Goal: Communication & Community: Answer question/provide support

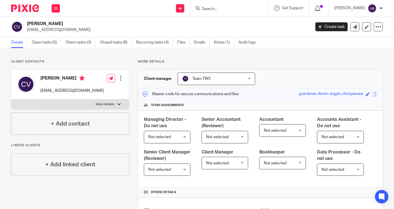
click at [316, 10] on icon at bounding box center [318, 9] width 6 height 6
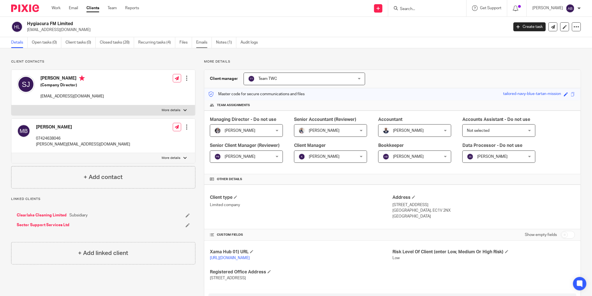
click at [205, 40] on link "Emails" at bounding box center [204, 42] width 16 height 11
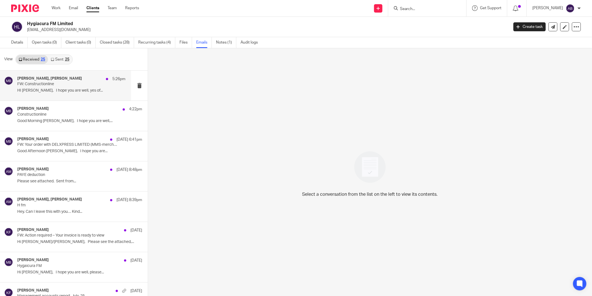
click at [65, 90] on p "HI Aaron, I hope you are well, yes of..." at bounding box center [71, 90] width 108 height 5
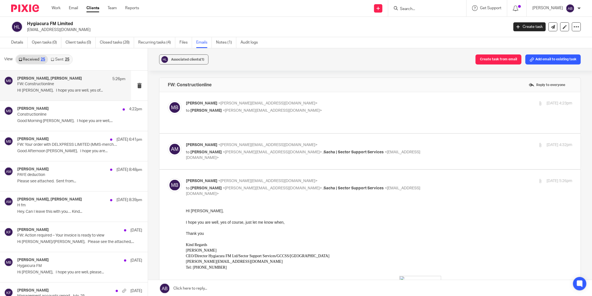
click at [335, 108] on p "to Aaron Mcleish <aaron@togetherwecount.co.uk>" at bounding box center [315, 111] width 258 height 6
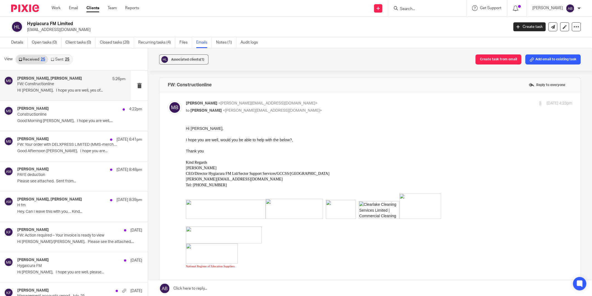
click at [335, 108] on p "to Aaron Mcleish <aaron@togetherwecount.co.uk>" at bounding box center [315, 111] width 258 height 6
checkbox input "false"
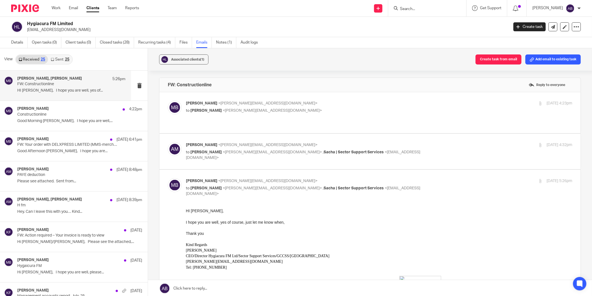
click at [345, 155] on label at bounding box center [369, 151] width 421 height 35
click at [168, 142] on input "checkbox" at bounding box center [168, 142] width 0 height 0
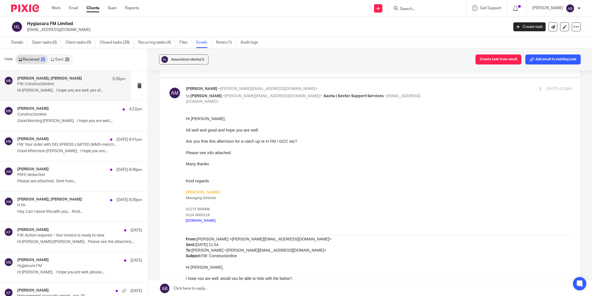
scroll to position [31, 0]
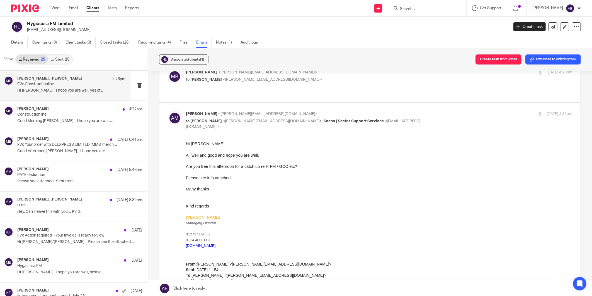
click at [333, 142] on p "Hi Martin," at bounding box center [379, 144] width 386 height 6
click at [454, 112] on div "Aaron Mcleish <aaron@togetherwecount.co.uk> to Martin Barker <martin@sectorsupp…" at bounding box center [379, 120] width 386 height 19
checkbox input "false"
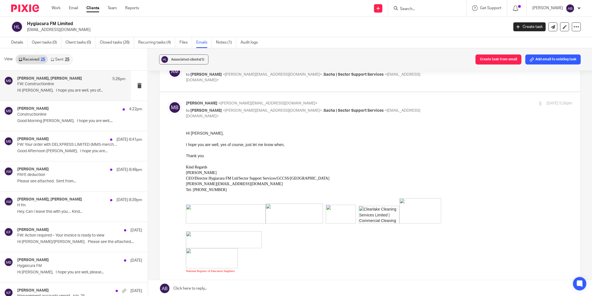
scroll to position [62, 0]
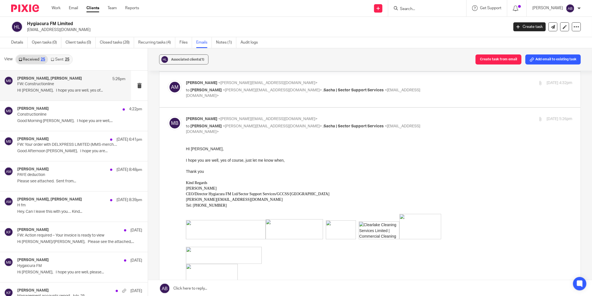
click at [168, 116] on input "checkbox" at bounding box center [168, 116] width 0 height 0
checkbox input "false"
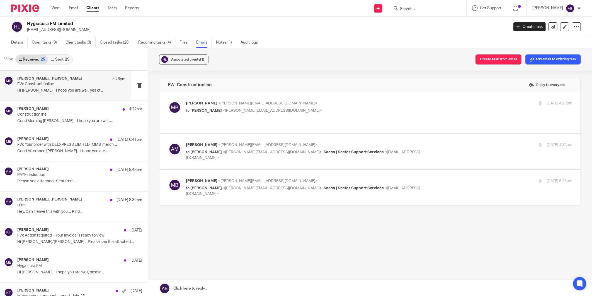
scroll to position [0, 0]
click at [82, 121] on p "Good Morning Kim, I hope you are well,..." at bounding box center [71, 120] width 108 height 5
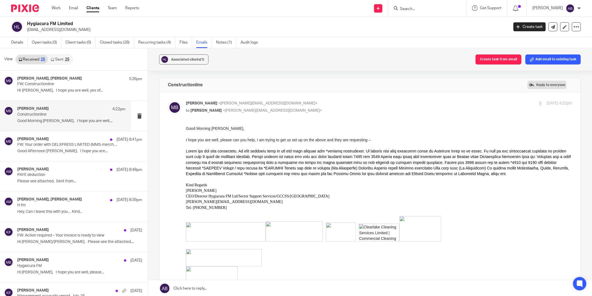
click at [527, 87] on label "Reply to everyone" at bounding box center [546, 85] width 39 height 8
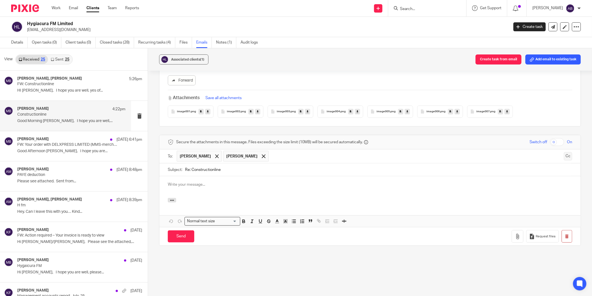
click at [564, 157] on button "Cc" at bounding box center [568, 156] width 8 height 8
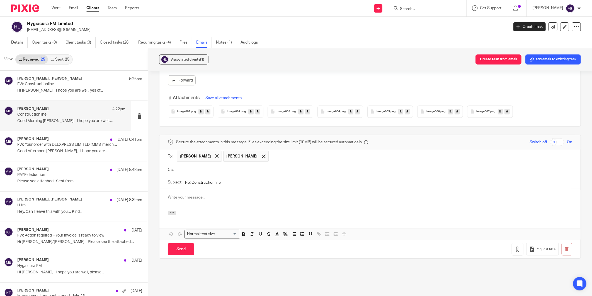
click at [195, 172] on input "text" at bounding box center [374, 169] width 392 height 6
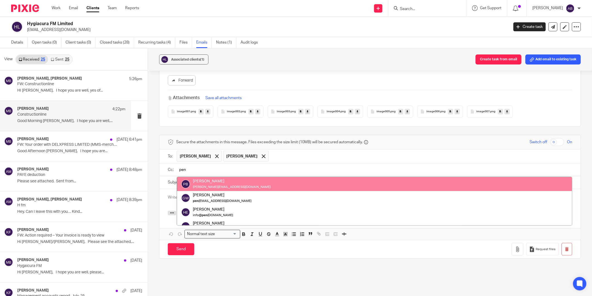
type input "pen"
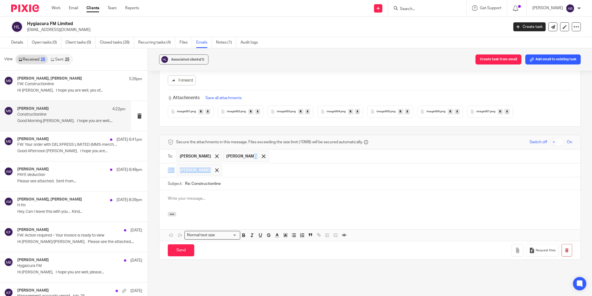
drag, startPoint x: 240, startPoint y: 155, endPoint x: 241, endPoint y: 173, distance: 17.9
click at [241, 173] on form "Secure the attachments in this message. Files exceeding the size limit (10MB) w…" at bounding box center [369, 197] width 421 height 124
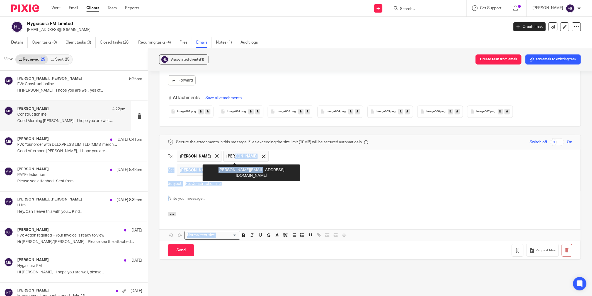
drag, startPoint x: 227, startPoint y: 155, endPoint x: 250, endPoint y: 170, distance: 27.3
click at [250, 170] on body "Work Email Clients Team Reports Work Email Clients Team Reports Settings Send n…" at bounding box center [296, 148] width 592 height 296
drag, startPoint x: 250, startPoint y: 170, endPoint x: 234, endPoint y: 171, distance: 15.4
click at [234, 171] on input "text" at bounding box center [397, 169] width 345 height 11
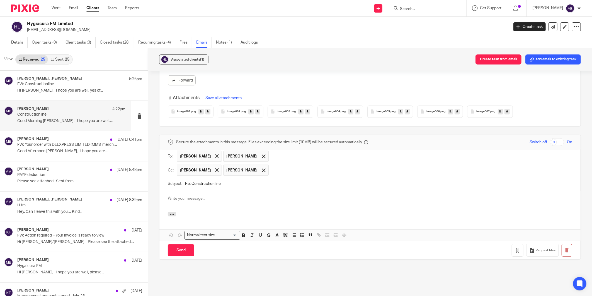
click at [272, 154] on input "text" at bounding box center [421, 156] width 299 height 11
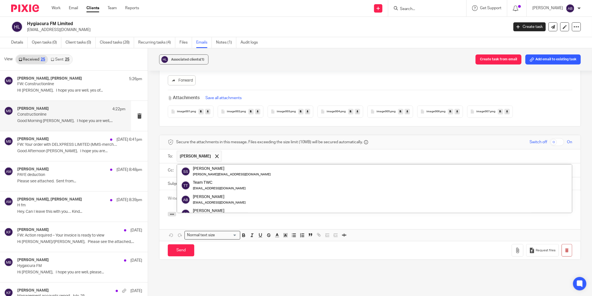
click at [293, 63] on div "Associated clients (1) Create task from email Add email to existing task" at bounding box center [370, 59] width 444 height 22
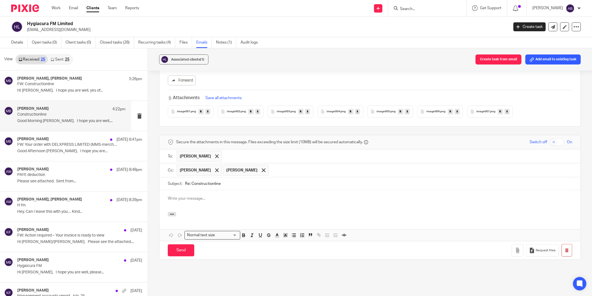
click at [273, 171] on input "text" at bounding box center [421, 169] width 299 height 11
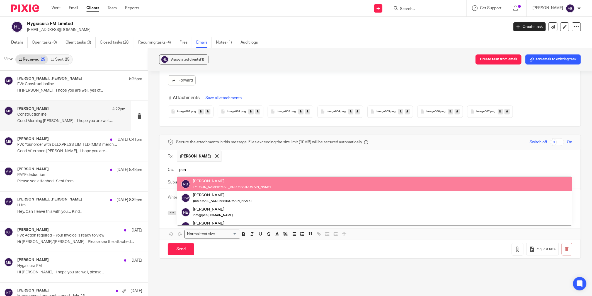
type input "pen"
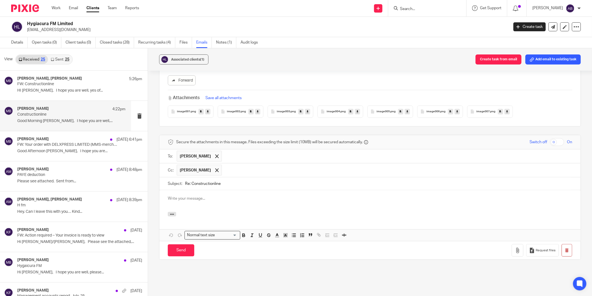
click at [192, 198] on p at bounding box center [370, 198] width 405 height 6
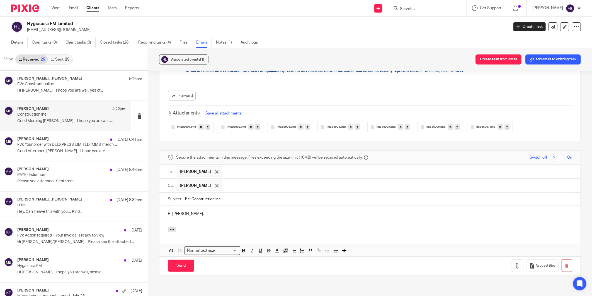
scroll to position [283, 0]
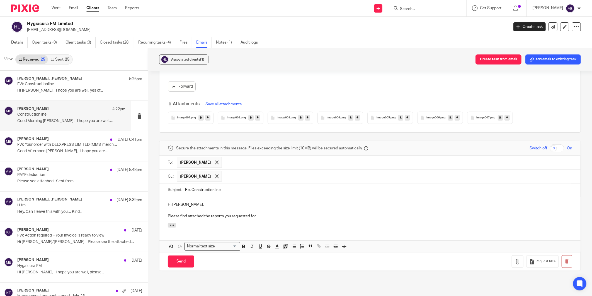
click at [265, 216] on p "Please find attached the reports you requested for" at bounding box center [370, 216] width 405 height 6
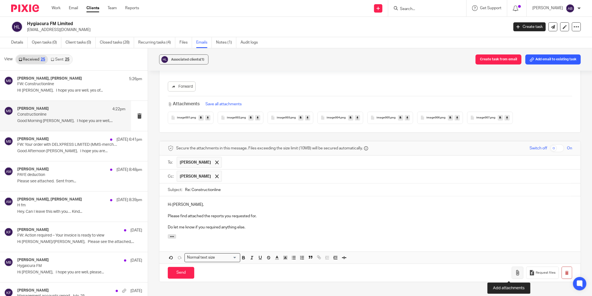
click at [515, 273] on icon "button" at bounding box center [518, 273] width 6 height 6
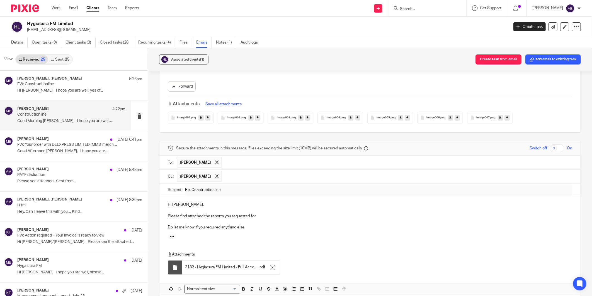
scroll to position [345, 0]
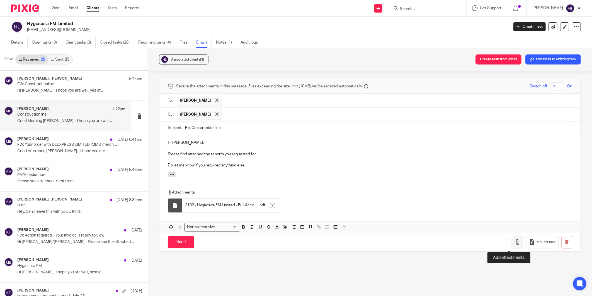
click at [515, 243] on icon "button" at bounding box center [518, 242] width 6 height 6
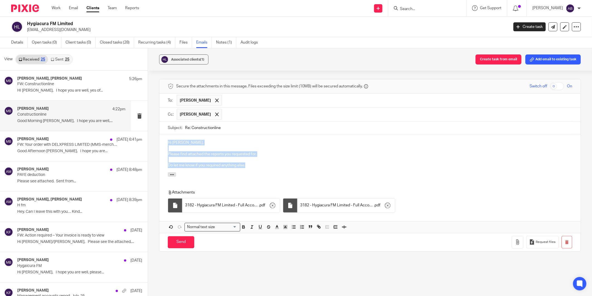
drag, startPoint x: 225, startPoint y: 162, endPoint x: 162, endPoint y: 142, distance: 66.0
click at [162, 142] on div "Hi Martin, Please find attached the reports you requested for. Do let me know i…" at bounding box center [369, 153] width 421 height 38
copy div "Hi Martin, Please find attached the reports you requested for. Do let me know i…"
click at [252, 168] on p "Do let me know if you required anything else." at bounding box center [370, 165] width 405 height 6
drag, startPoint x: 246, startPoint y: 165, endPoint x: 165, endPoint y: 144, distance: 83.7
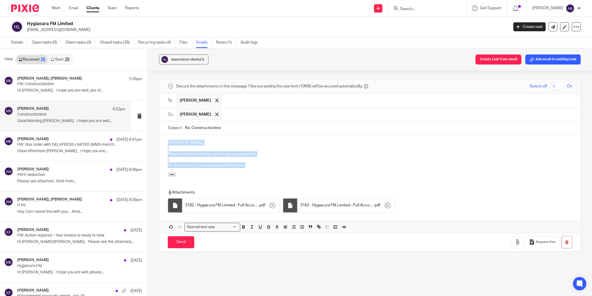
click at [165, 144] on div "Hi Martin, Please find attached the reports you requested for. Do let me know i…" at bounding box center [369, 153] width 421 height 38
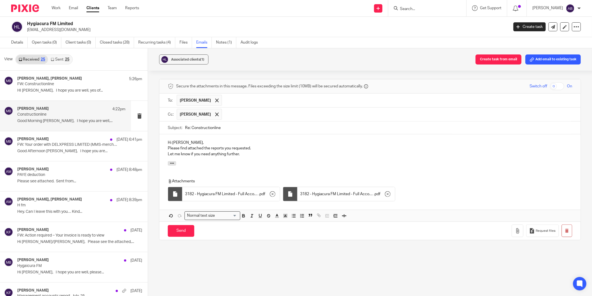
click at [193, 141] on p "Hi Martin," at bounding box center [370, 143] width 405 height 6
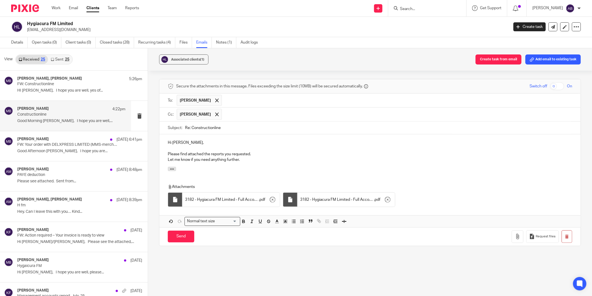
click at [255, 154] on p "Please find attached the reports you requested." at bounding box center [370, 154] width 405 height 6
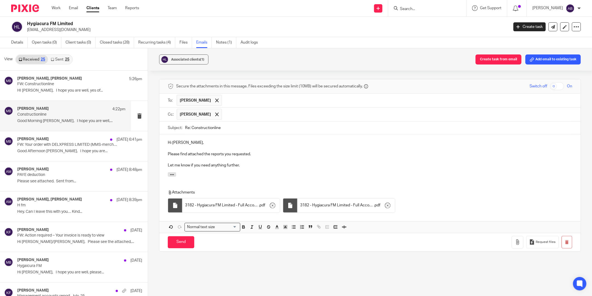
click at [243, 166] on p "Let me know if you need anything further." at bounding box center [370, 165] width 405 height 6
click at [289, 206] on div at bounding box center [290, 205] width 6 height 6
click at [388, 207] on icon "button" at bounding box center [388, 205] width 6 height 6
click at [271, 204] on icon "button" at bounding box center [273, 205] width 6 height 6
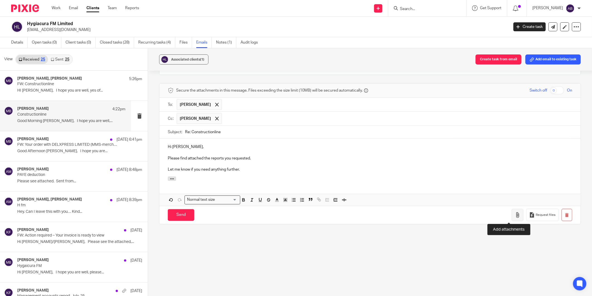
click at [515, 212] on icon "button" at bounding box center [518, 215] width 6 height 6
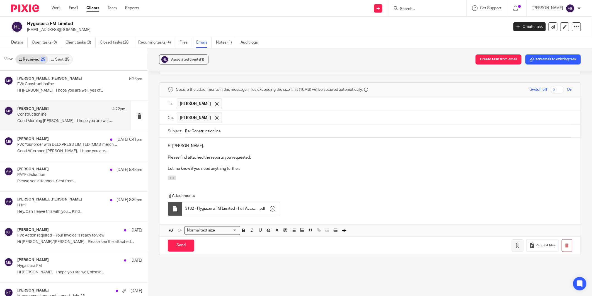
click at [515, 247] on icon "button" at bounding box center [518, 245] width 6 height 6
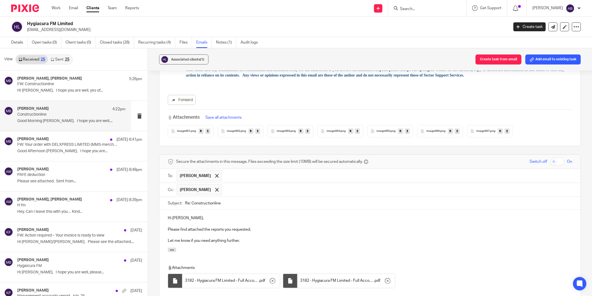
scroll to position [311, 0]
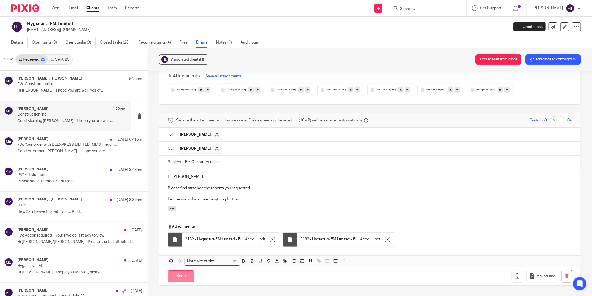
click at [180, 275] on input "Send" at bounding box center [181, 276] width 26 height 12
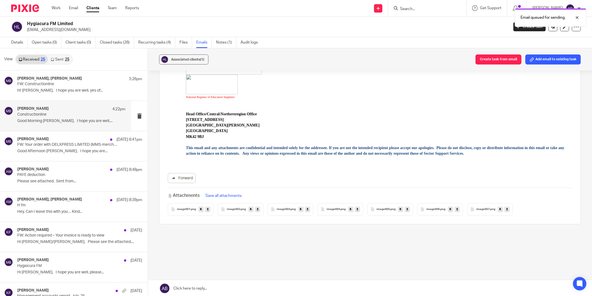
scroll to position [192, 0]
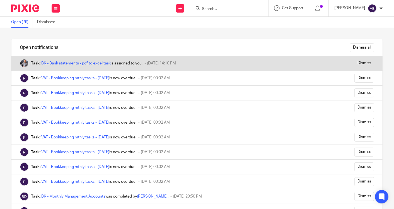
click at [60, 61] on link "BK - Bank statements - pdf to excel task" at bounding box center [75, 63] width 69 height 4
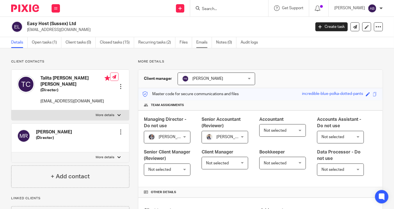
click at [205, 40] on link "Emails" at bounding box center [204, 42] width 16 height 11
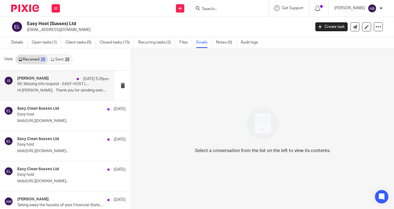
click at [51, 89] on p "Hi Talita, Thank you for sending over..." at bounding box center [62, 90] width 91 height 5
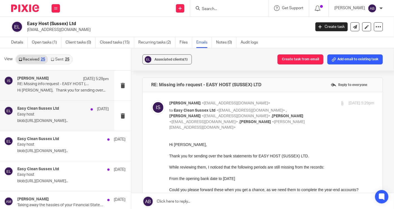
click at [56, 119] on p "blob:https://www.onlinebanking.natwest.com/f00f..." at bounding box center [62, 120] width 91 height 5
